Goal: Task Accomplishment & Management: Manage account settings

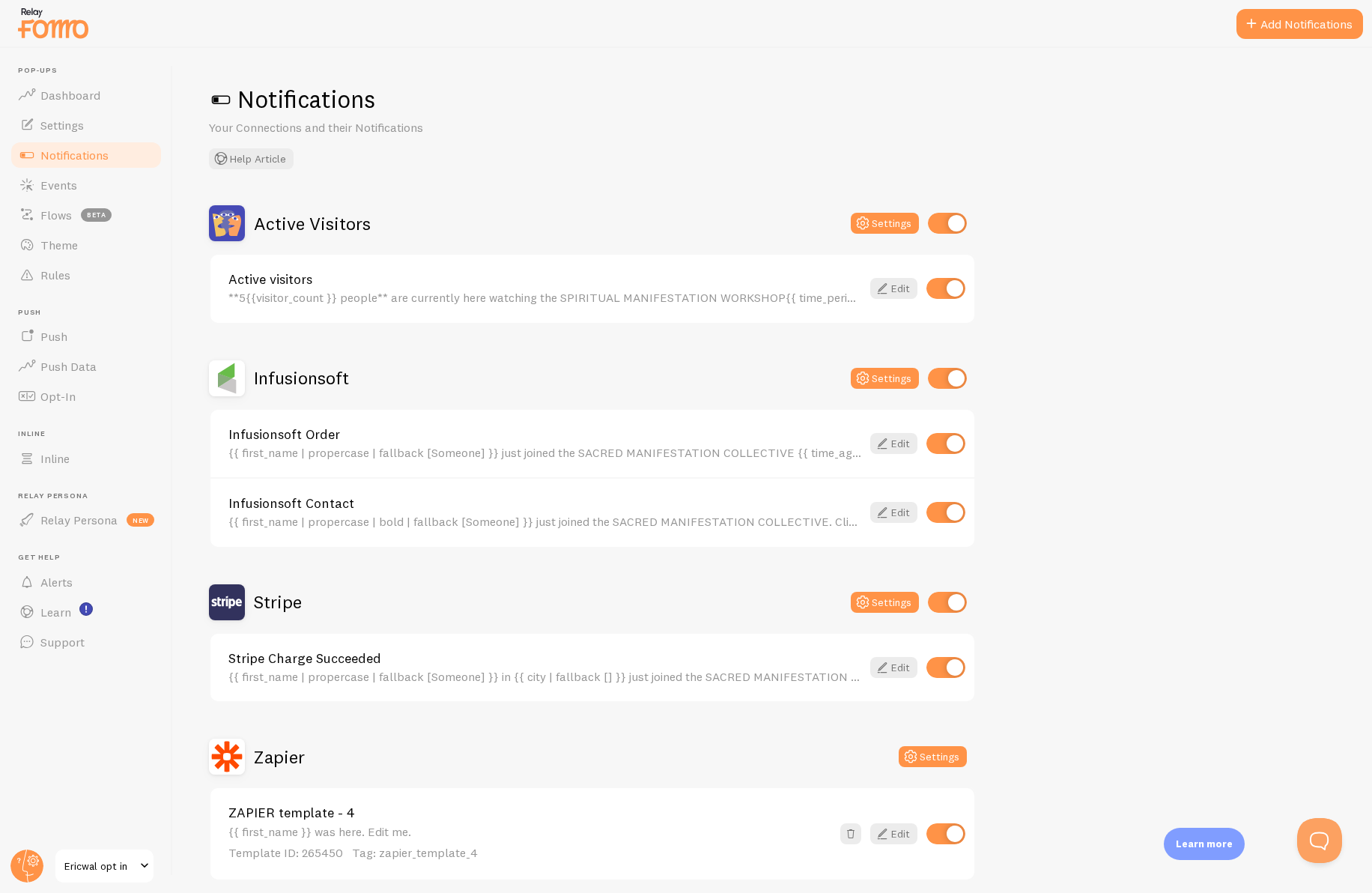
click at [938, 216] on input "checkbox" at bounding box center [947, 223] width 39 height 21
checkbox input "false"
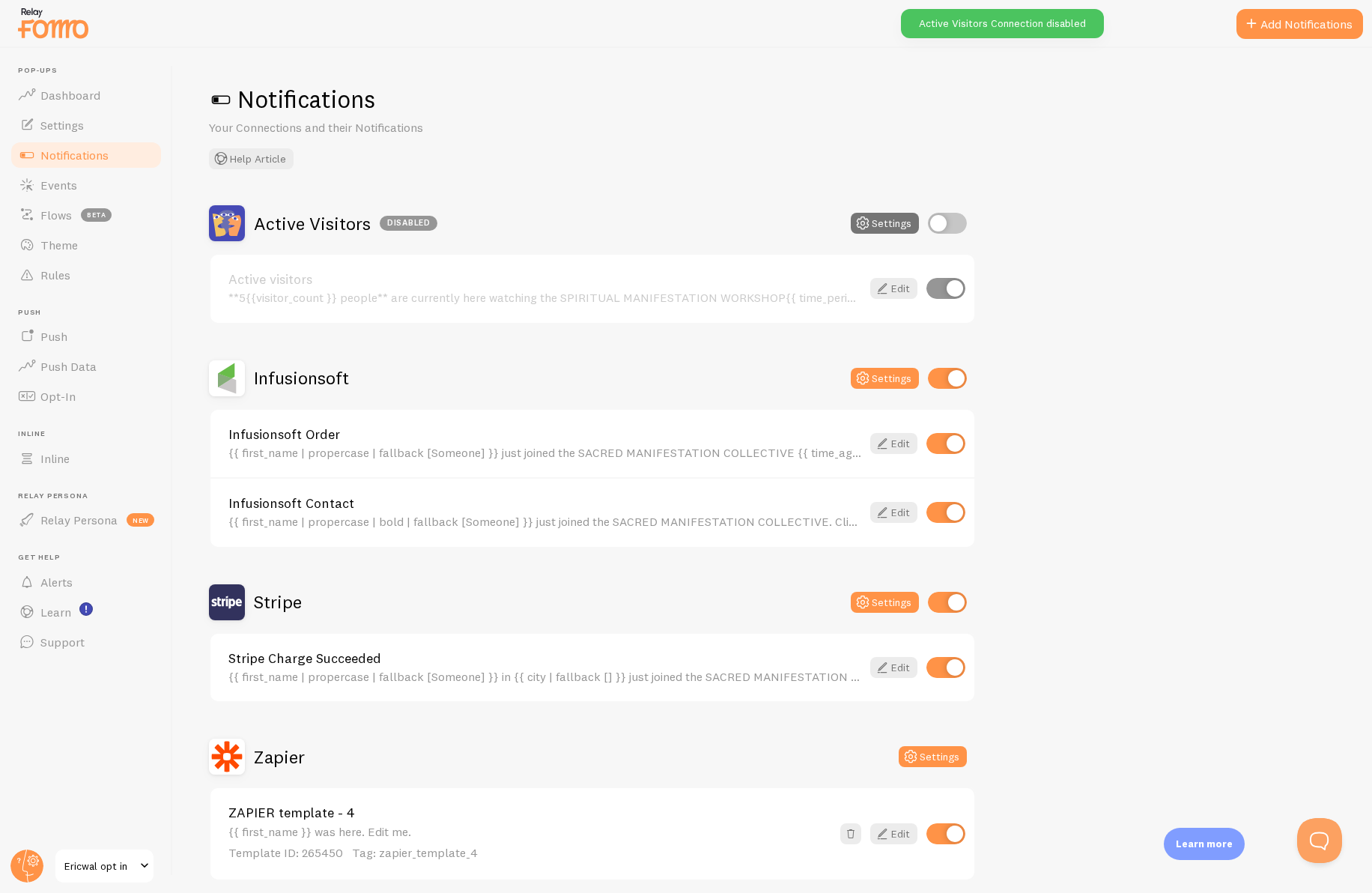
click at [934, 373] on input "checkbox" at bounding box center [947, 378] width 39 height 21
checkbox input "false"
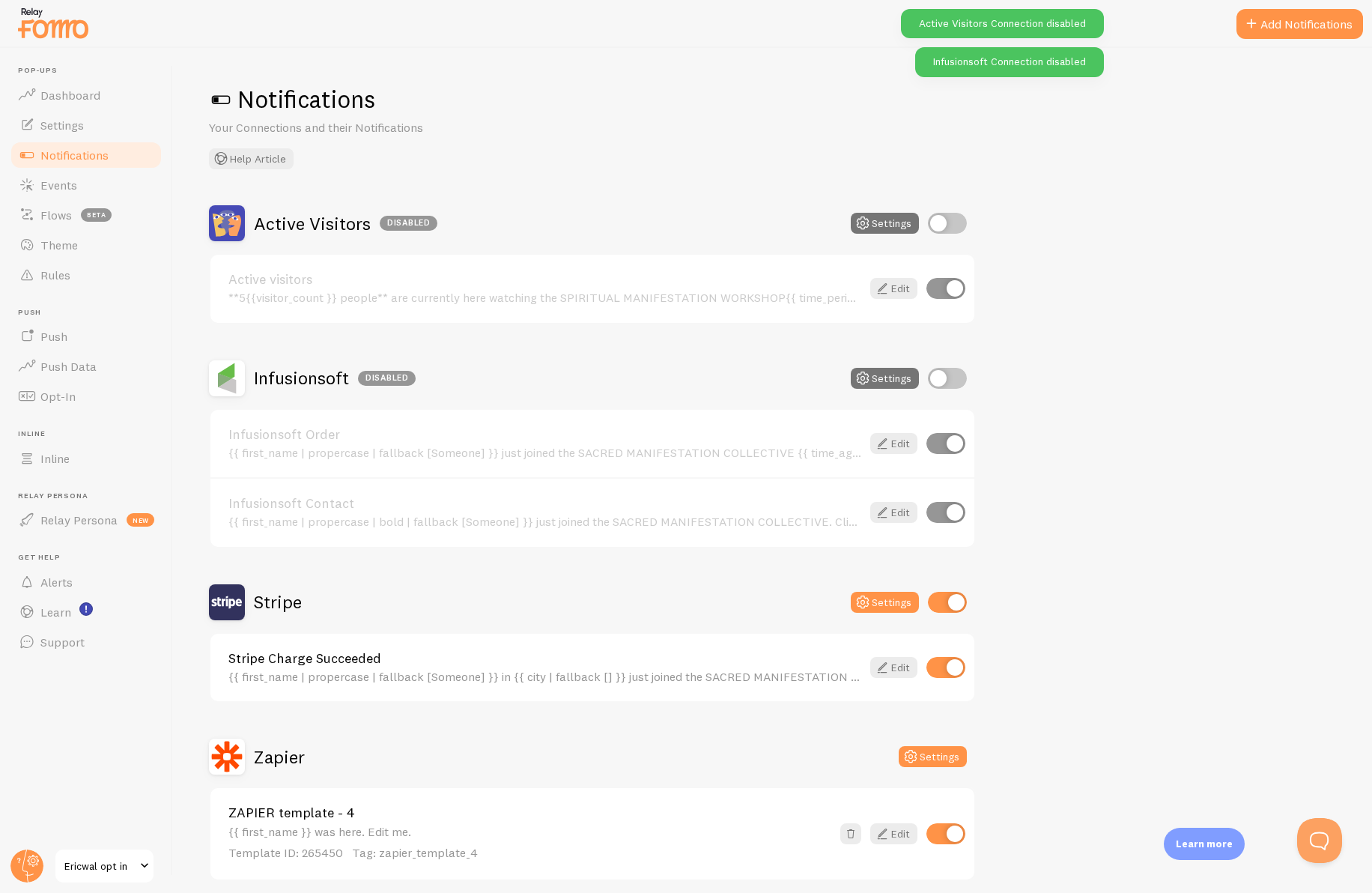
click at [935, 604] on input "checkbox" at bounding box center [947, 602] width 39 height 21
checkbox input "false"
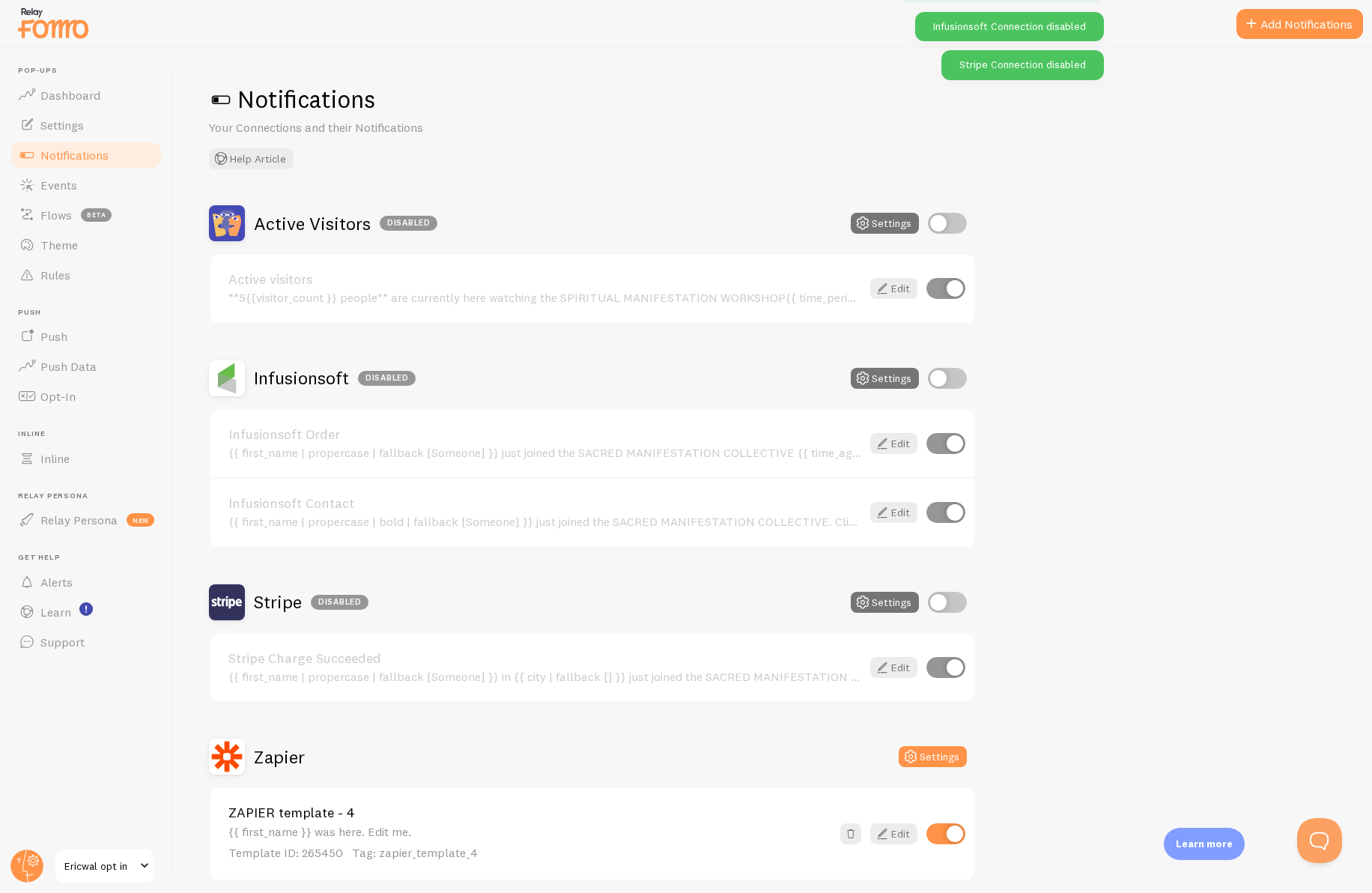
click at [925, 840] on div "Edit" at bounding box center [899, 833] width 134 height 21
click at [931, 836] on input "checkbox" at bounding box center [946, 833] width 39 height 21
checkbox input "false"
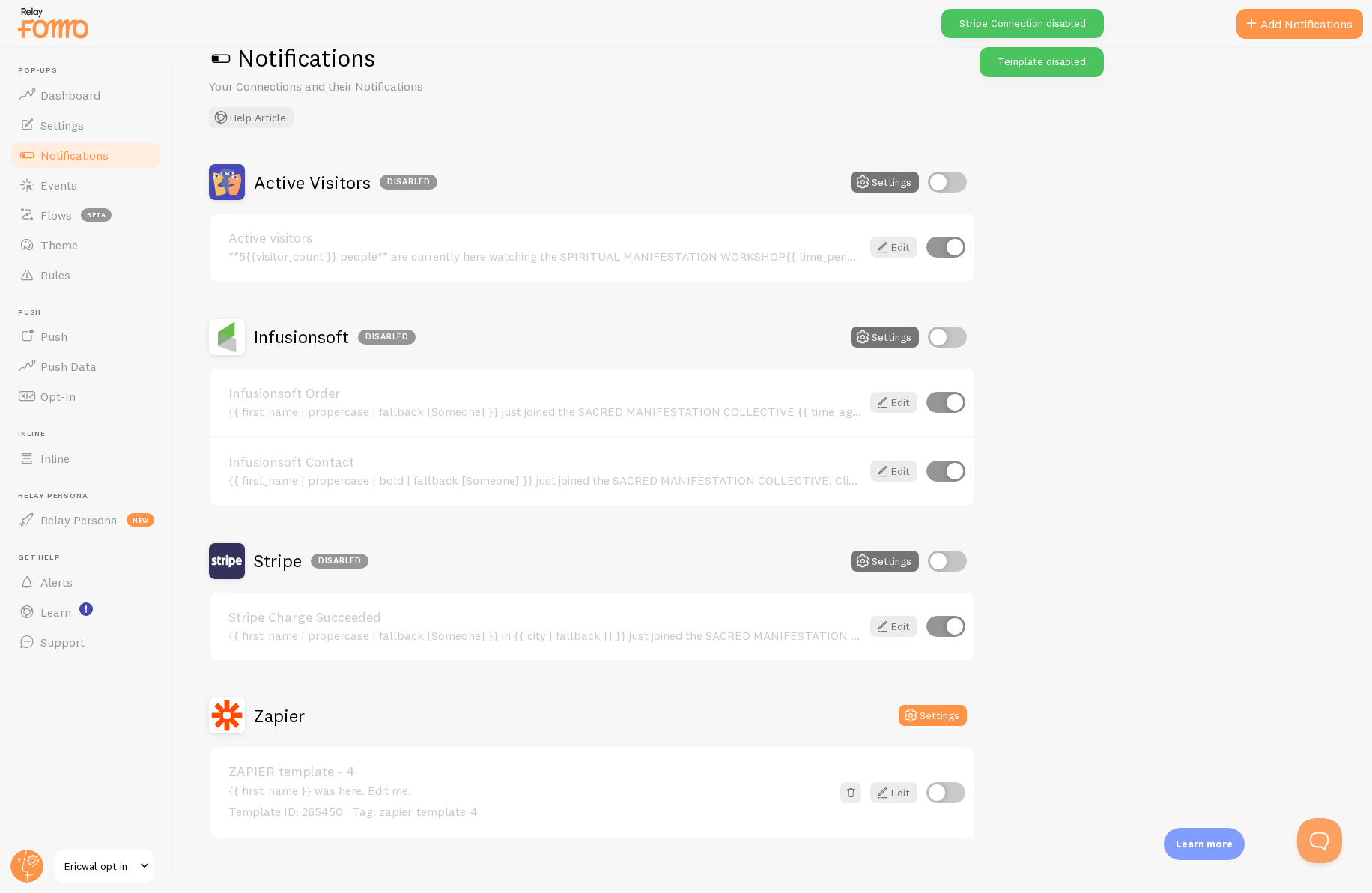
scroll to position [60, 0]
